Goal: Transaction & Acquisition: Purchase product/service

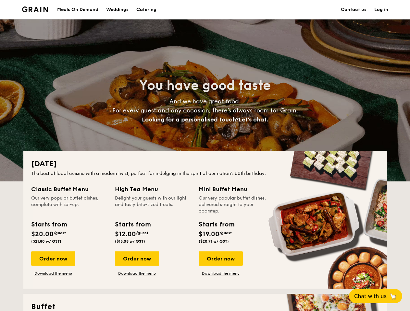
click at [205, 156] on div "[DATE] The best of local cuisine with a modern twist, perfect for indulging in …" at bounding box center [204, 220] width 363 height 138
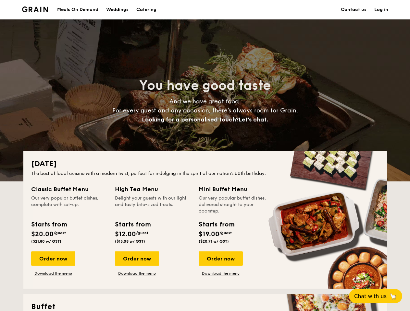
click at [381, 10] on link "Log in" at bounding box center [381, 9] width 14 height 19
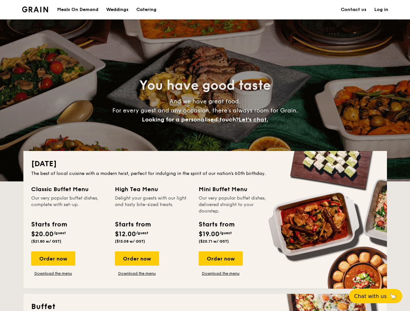
click at [255, 120] on span "Let's chat." at bounding box center [253, 119] width 30 height 7
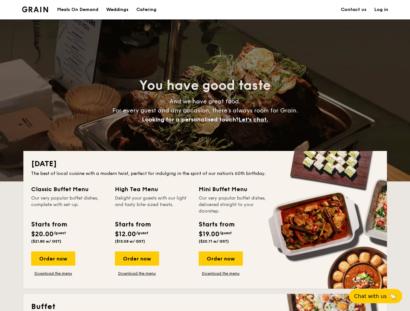
click at [53, 259] on div "Order now" at bounding box center [53, 259] width 44 height 14
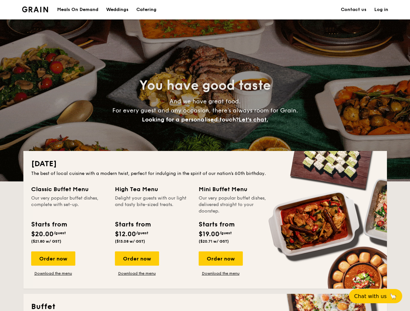
click at [137, 259] on div "Order now" at bounding box center [137, 259] width 44 height 14
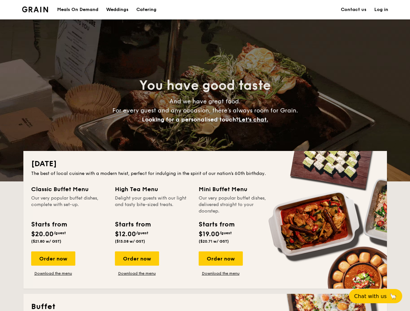
click at [220, 259] on div "Order now" at bounding box center [220, 259] width 44 height 14
click at [379, 296] on span "Chat with us" at bounding box center [370, 296] width 32 height 6
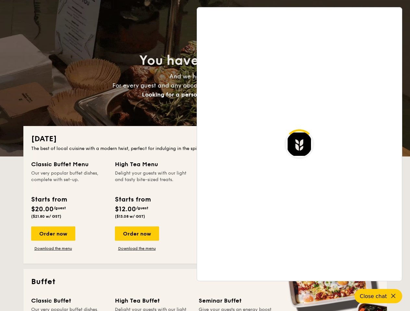
scroll to position [1256, 0]
